Goal: Task Accomplishment & Management: Manage account settings

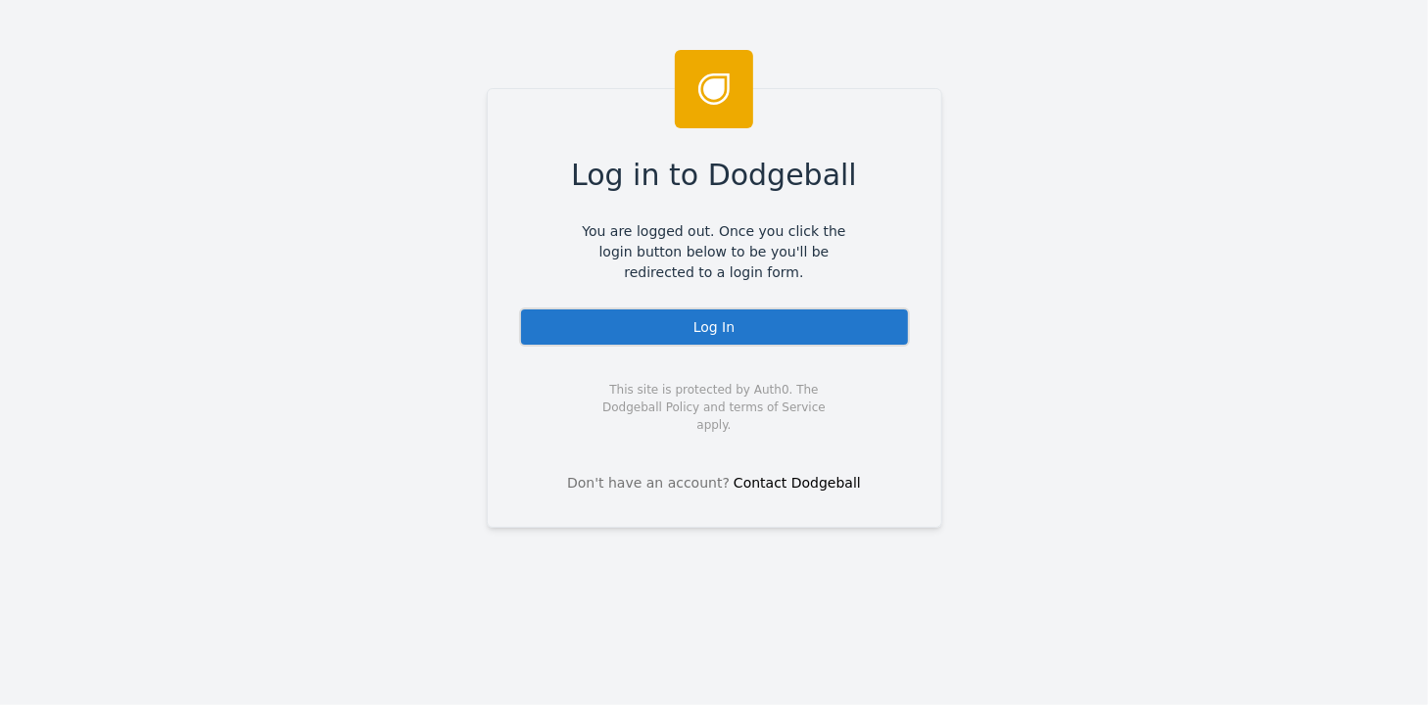
click at [697, 325] on div "Log In" at bounding box center [714, 327] width 391 height 39
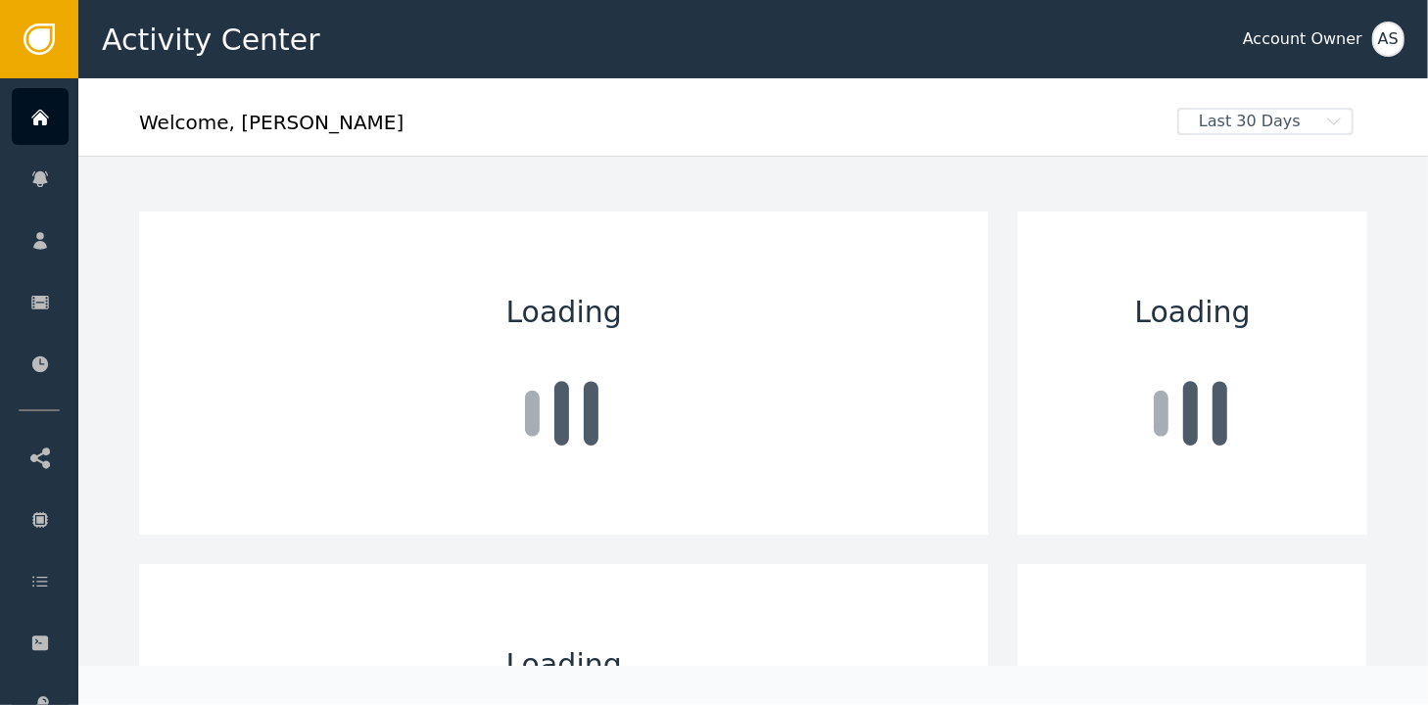
click at [1387, 41] on div "AS" at bounding box center [1388, 39] width 32 height 35
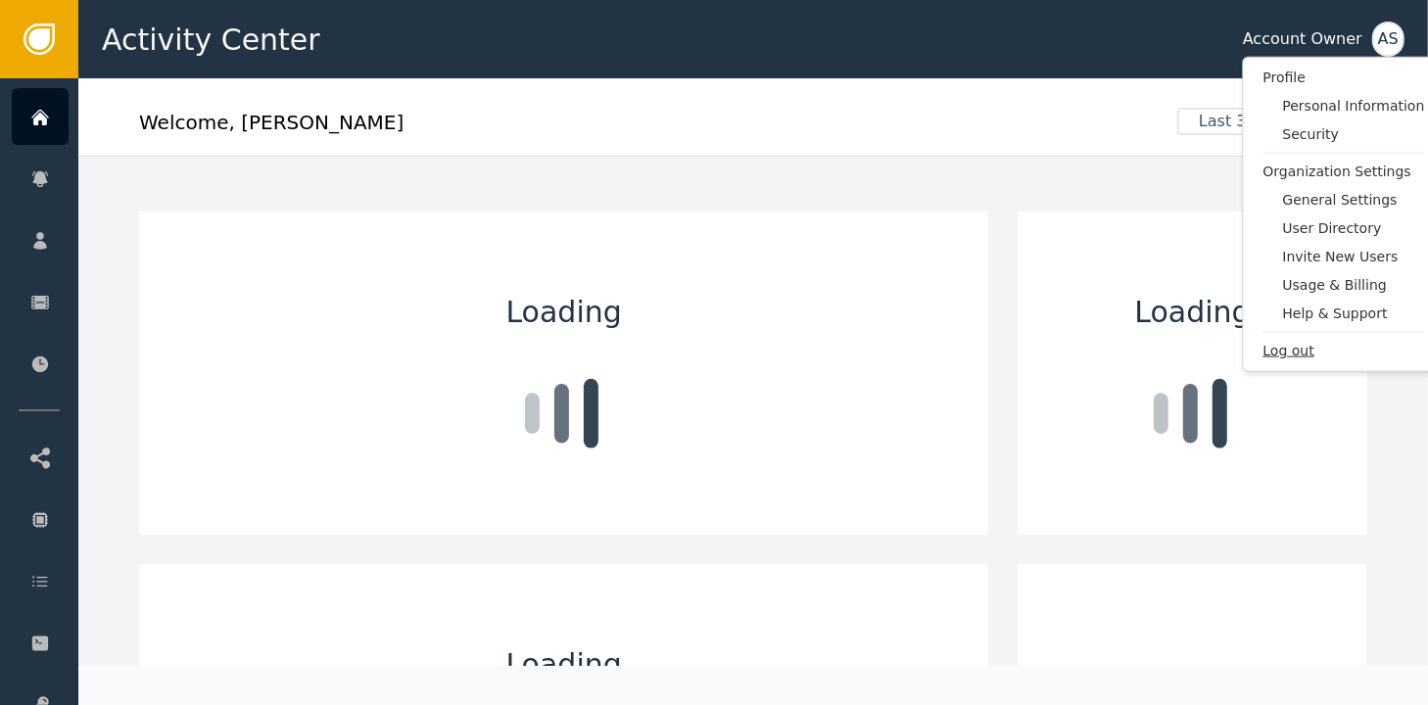
click at [1286, 341] on span "Log out" at bounding box center [1344, 351] width 162 height 21
